Goal: Navigation & Orientation: Find specific page/section

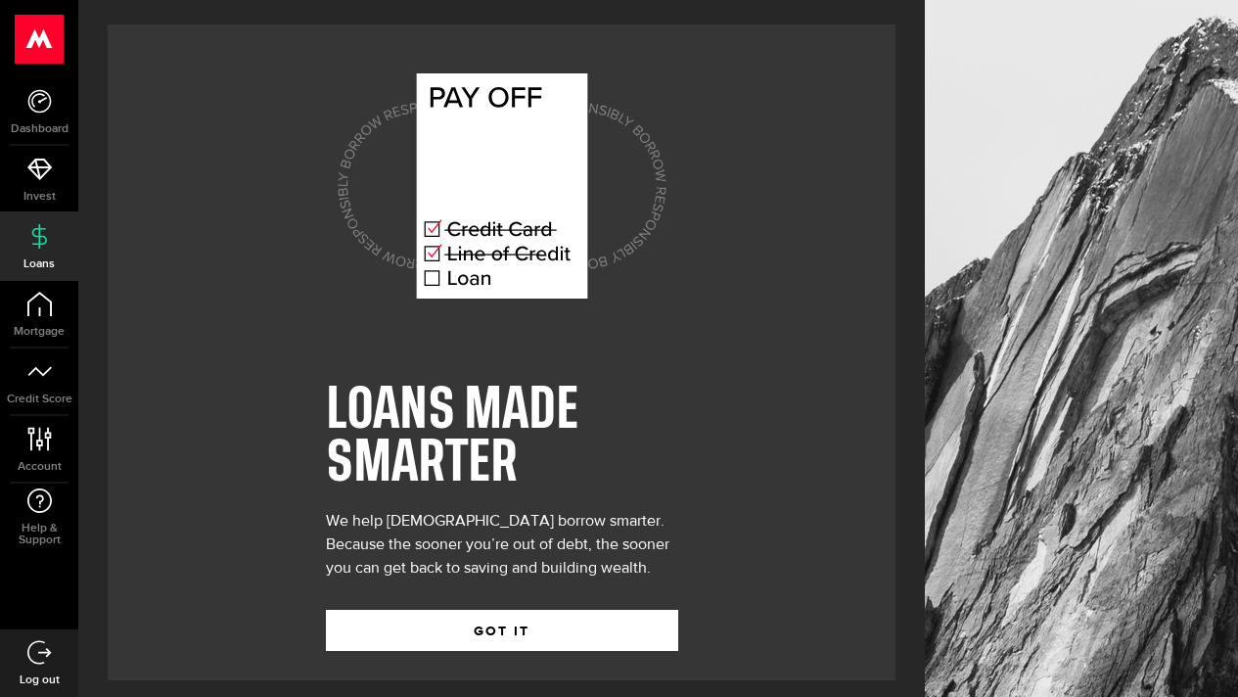
scroll to position [12, 0]
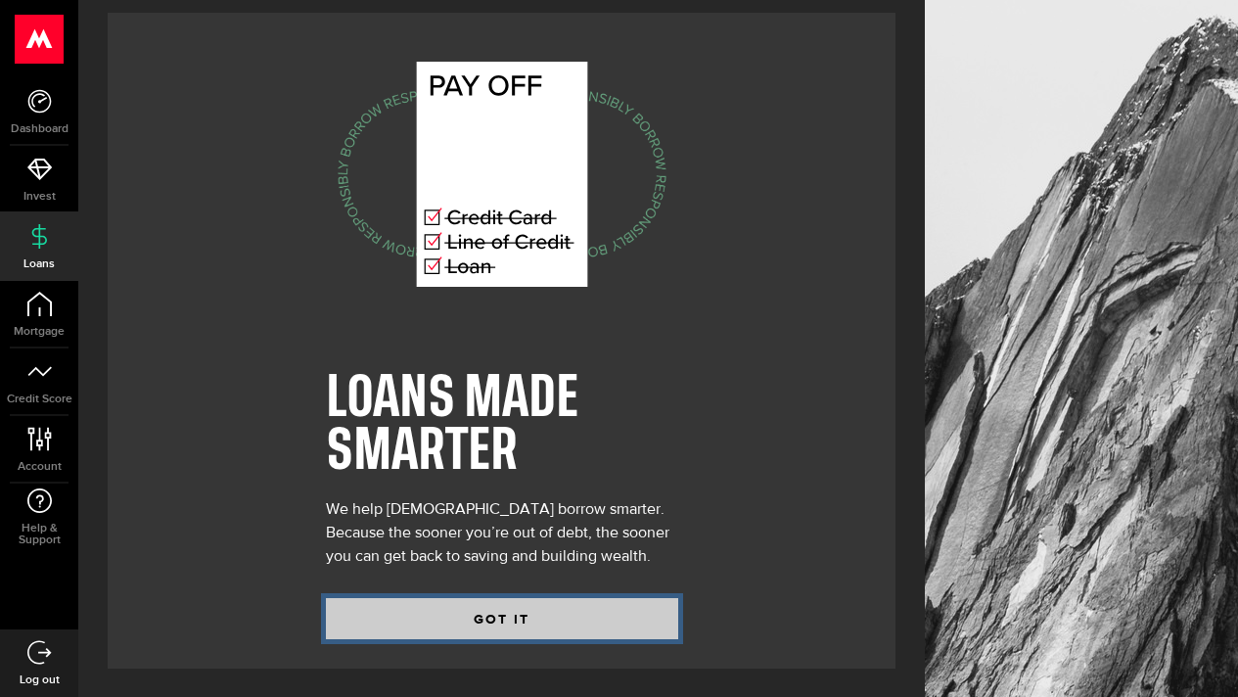
click at [525, 613] on button "GOT IT" at bounding box center [502, 618] width 352 height 41
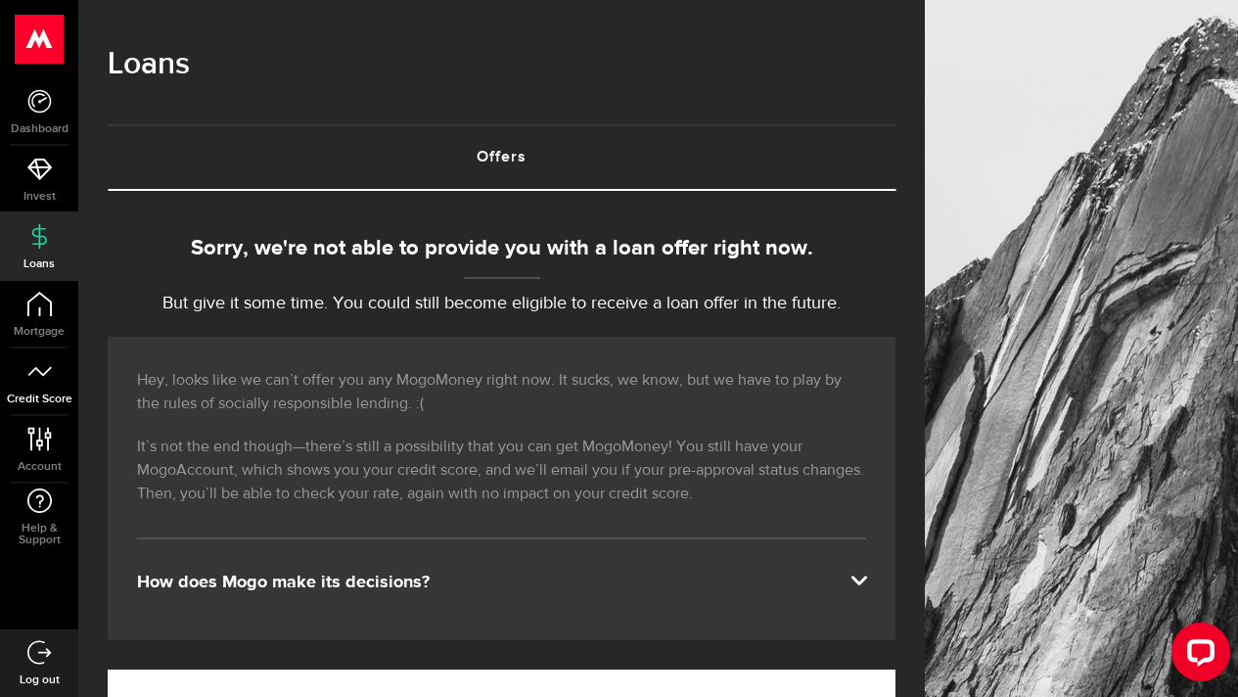
click at [35, 381] on icon at bounding box center [39, 371] width 24 height 24
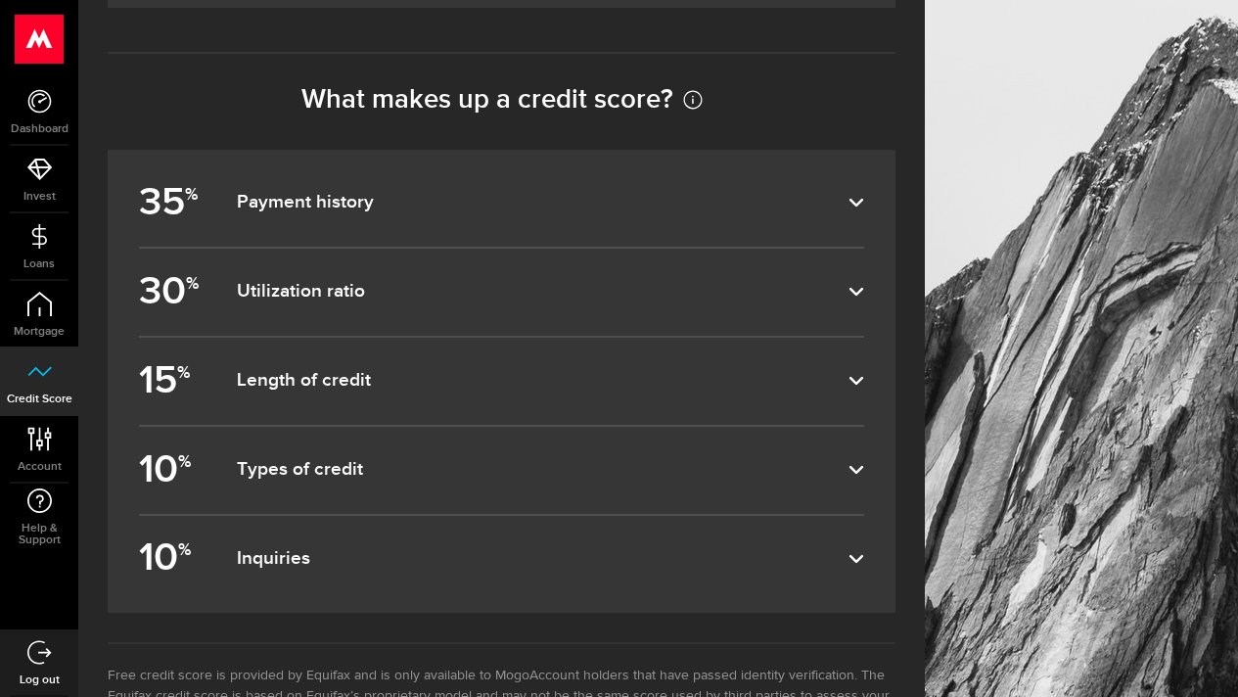
scroll to position [1101, 0]
drag, startPoint x: 1252, startPoint y: 221, endPoint x: 1243, endPoint y: 604, distance: 382.8
click at [792, 215] on label "35 % Payment history" at bounding box center [501, 203] width 725 height 87
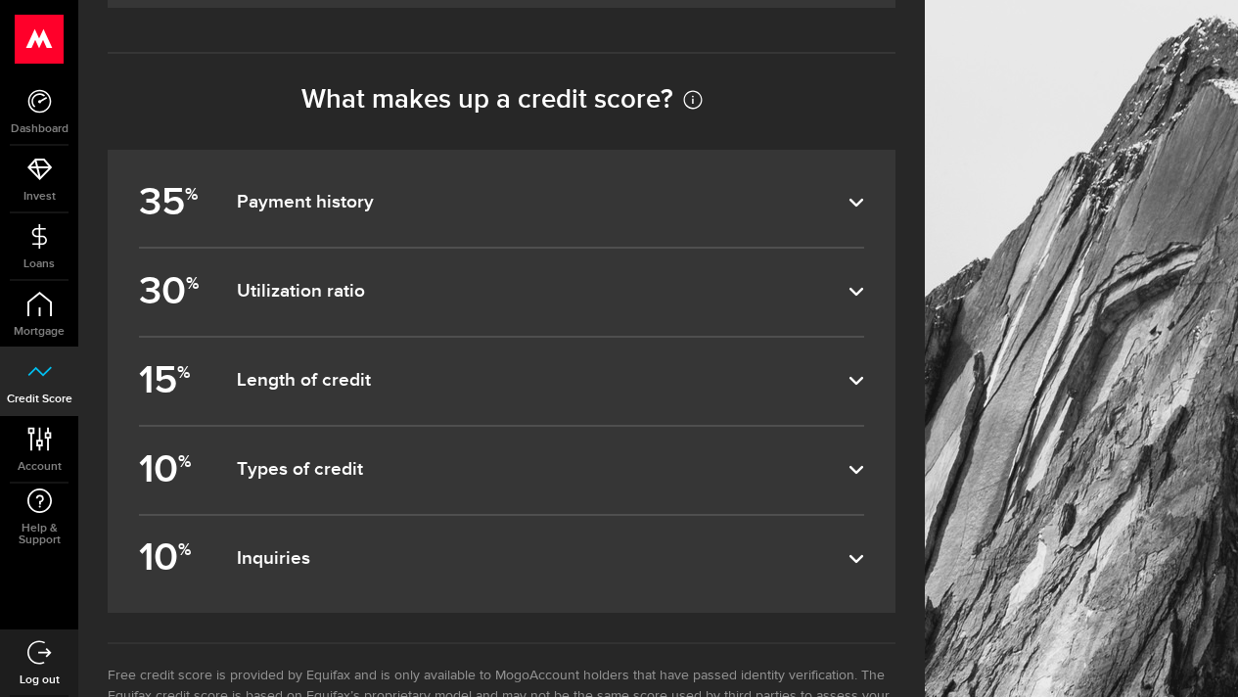
click at [0, 0] on input "35 % Payment history" at bounding box center [0, 0] width 0 height 0
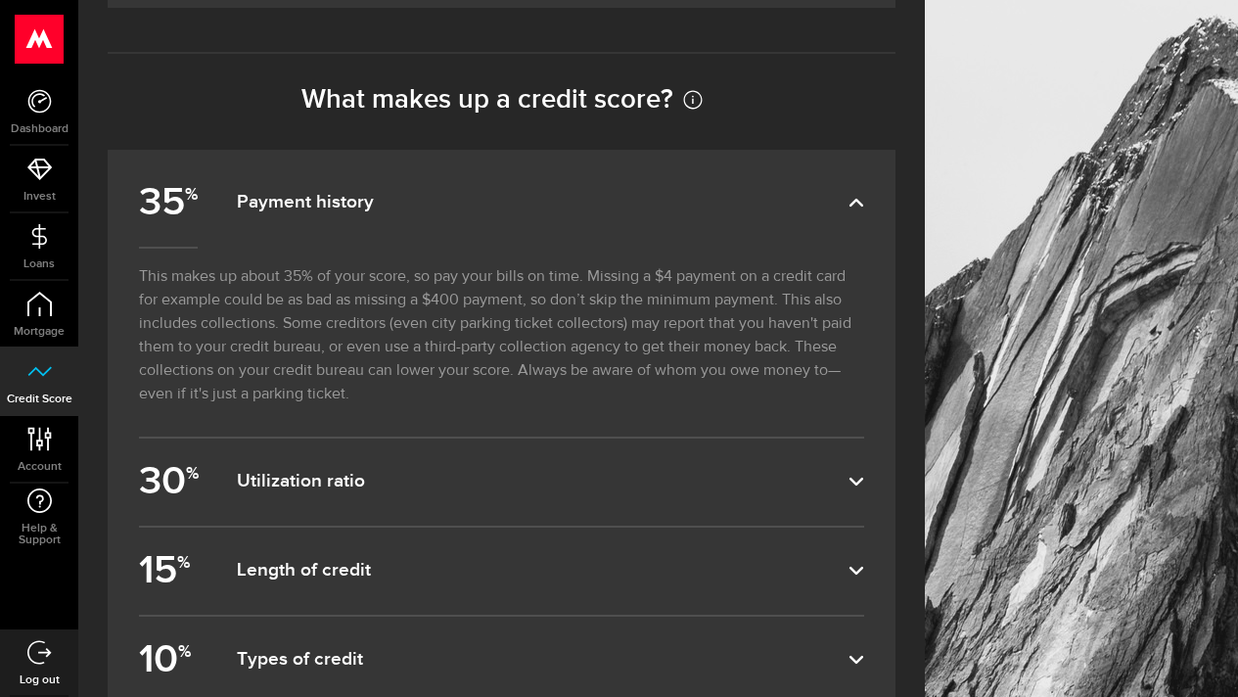
click at [401, 469] on label "30 % Utilization ratio" at bounding box center [501, 481] width 725 height 87
click at [0, 0] on input "30 % Utilization ratio" at bounding box center [0, 0] width 0 height 0
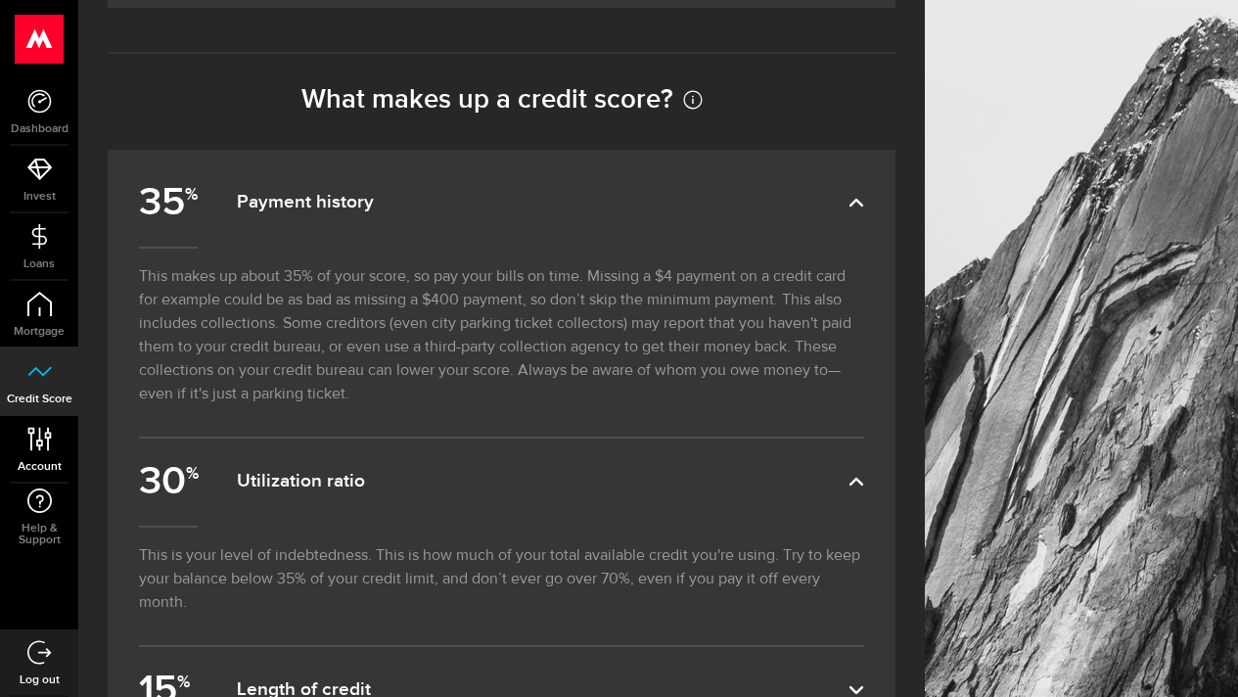
click at [48, 455] on link "Account Compte" at bounding box center [39, 449] width 78 height 67
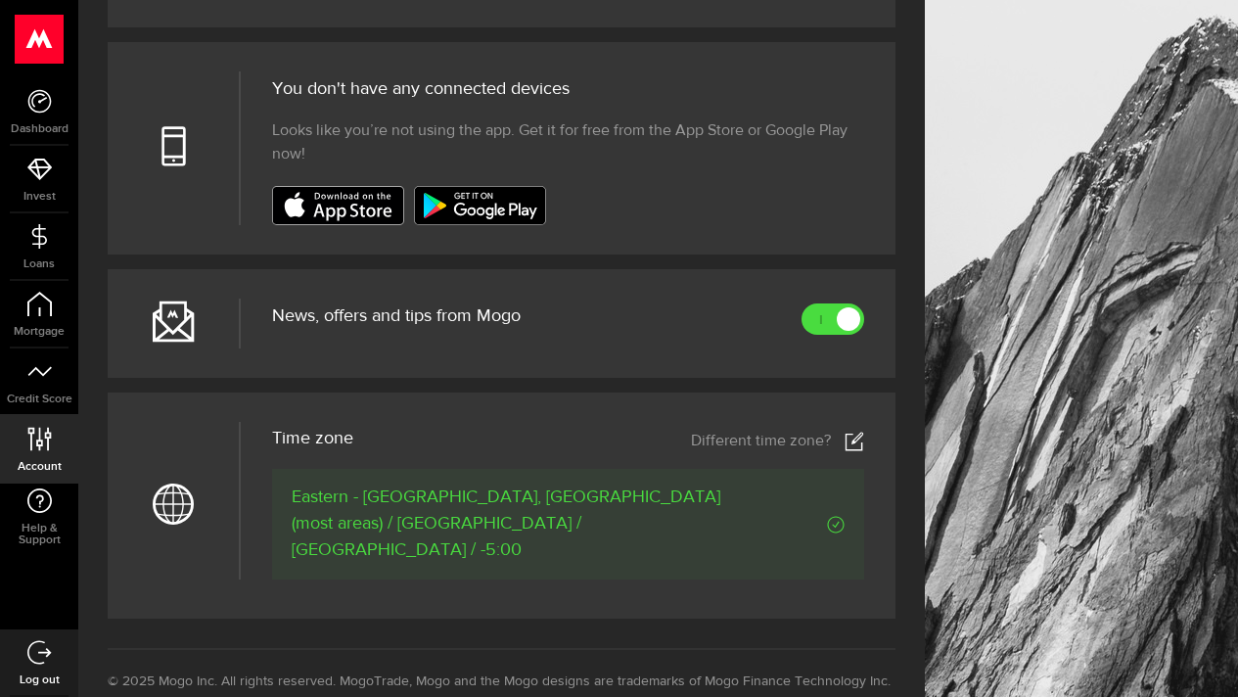
scroll to position [713, 0]
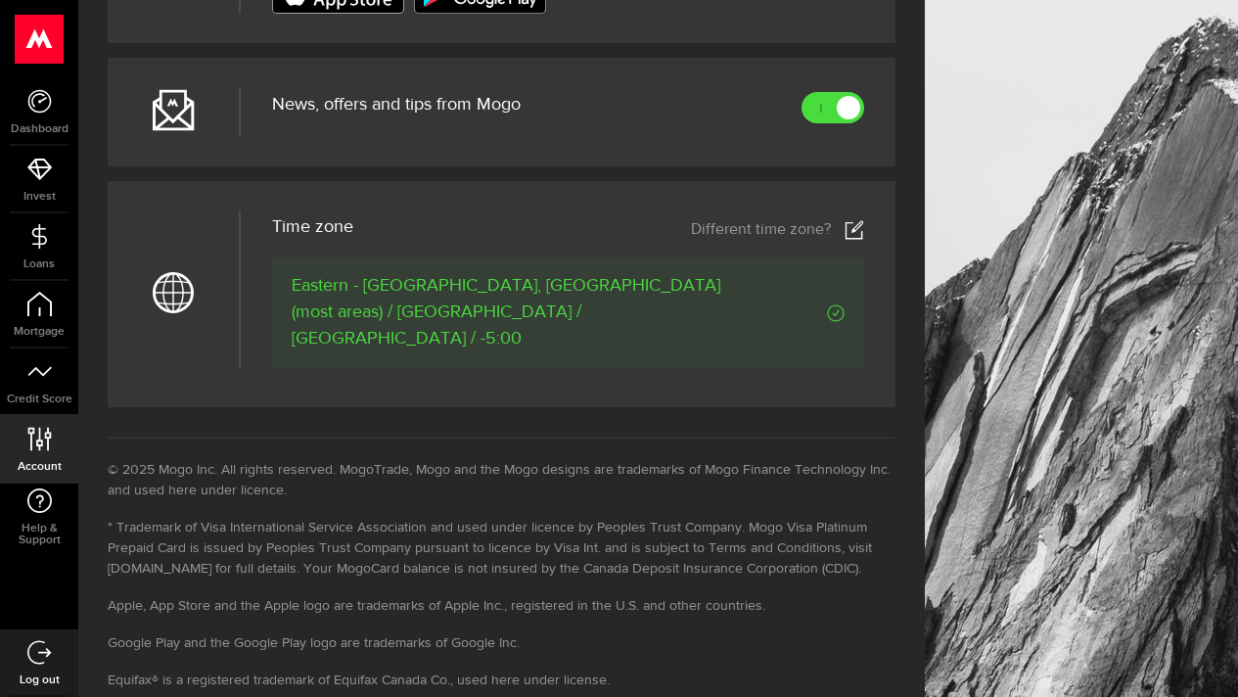
drag, startPoint x: 1252, startPoint y: 174, endPoint x: 1247, endPoint y: 541, distance: 367.0
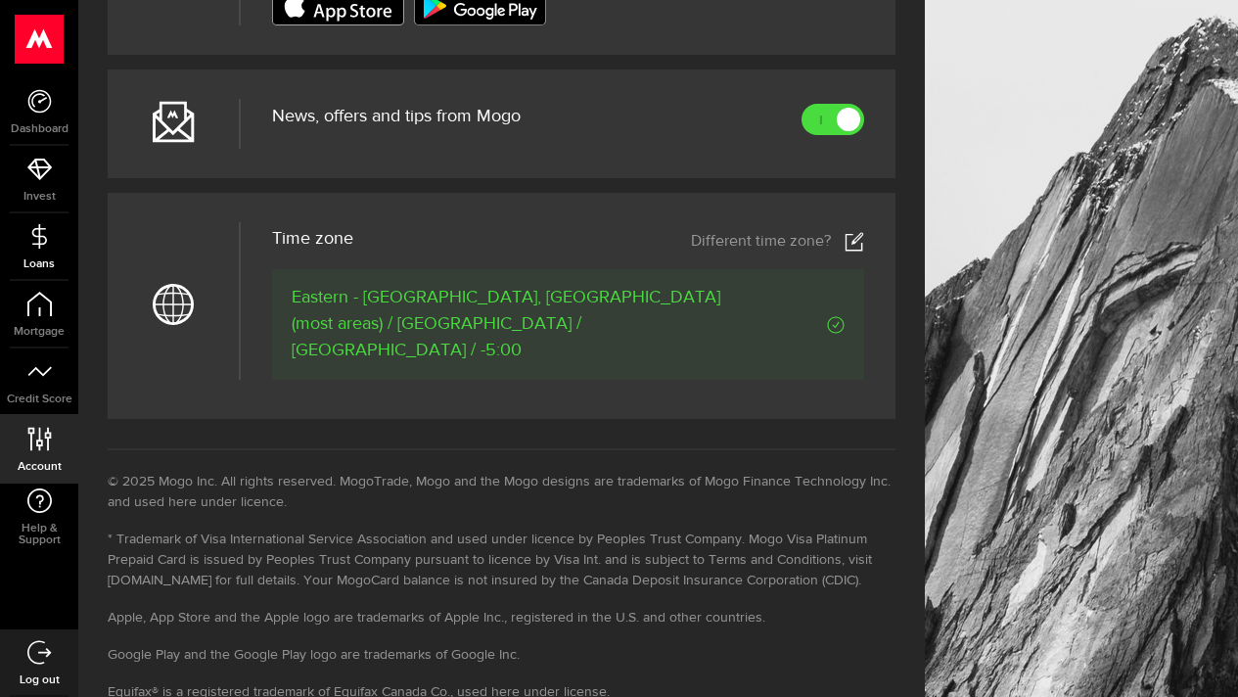
click at [41, 249] on link "Loans" at bounding box center [39, 246] width 78 height 67
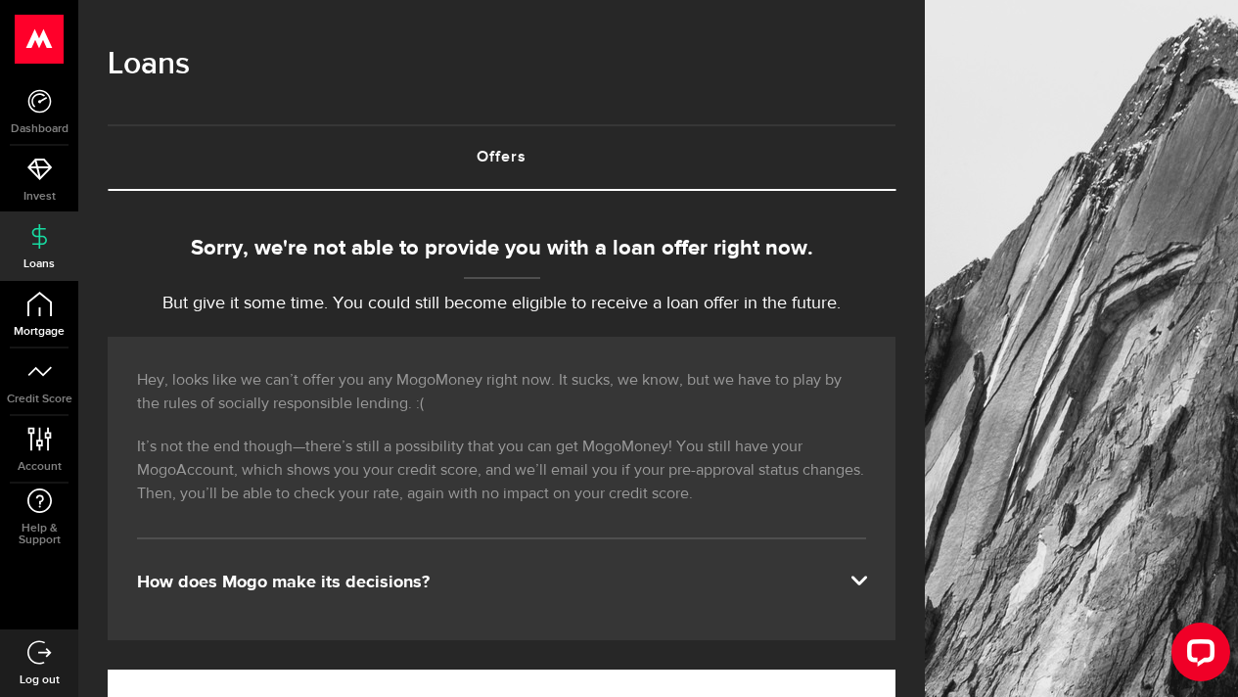
click at [39, 305] on icon at bounding box center [39, 304] width 24 height 24
